Goal: Information Seeking & Learning: Stay updated

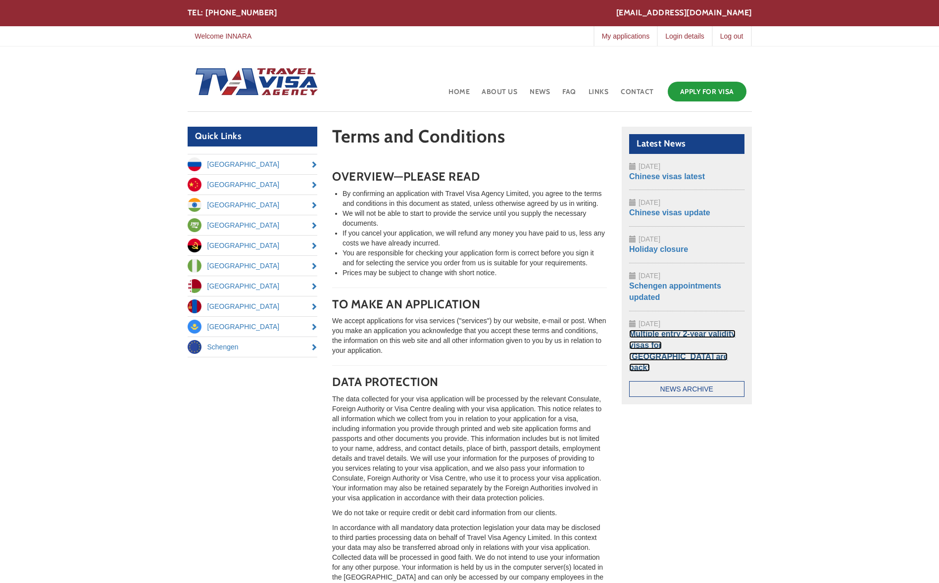
click at [666, 342] on link "Multiple entry 2-year validity visas for [GEOGRAPHIC_DATA] are back!" at bounding box center [682, 351] width 106 height 43
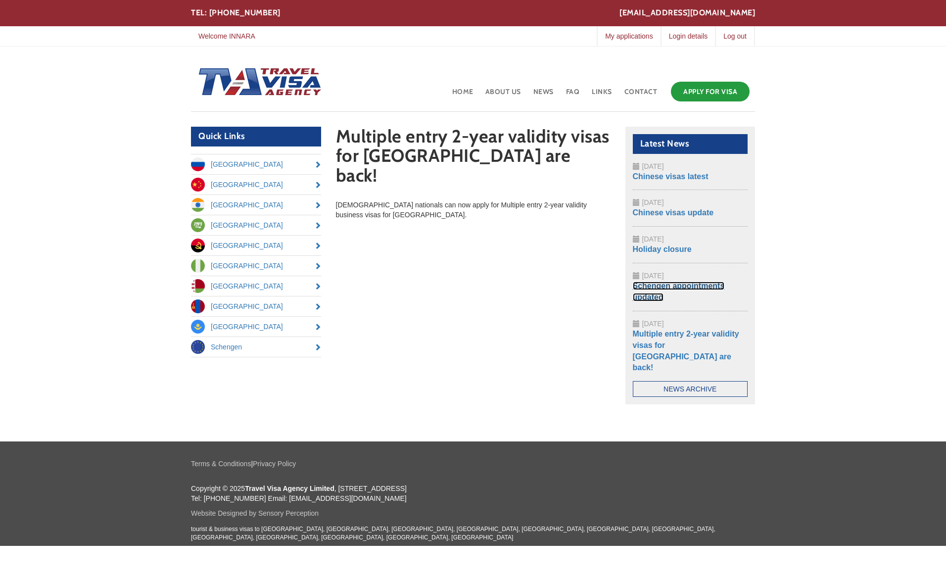
click at [655, 284] on link "Schengen appointments updated" at bounding box center [679, 292] width 92 height 20
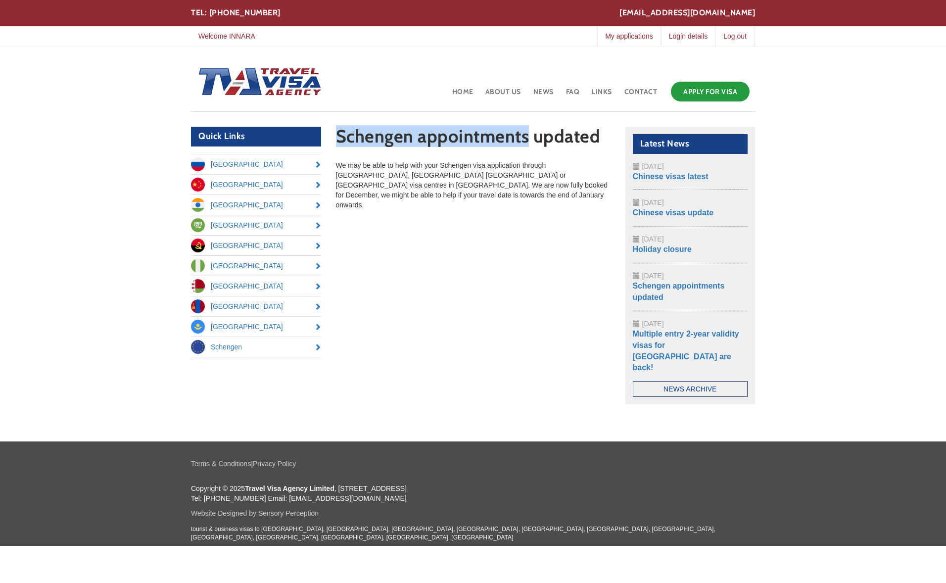
drag, startPoint x: 340, startPoint y: 138, endPoint x: 527, endPoint y: 136, distance: 186.6
click at [527, 136] on h1 "Schengen appointments updated" at bounding box center [473, 139] width 275 height 24
copy h1 "Schengen appointments"
